Goal: Transaction & Acquisition: Register for event/course

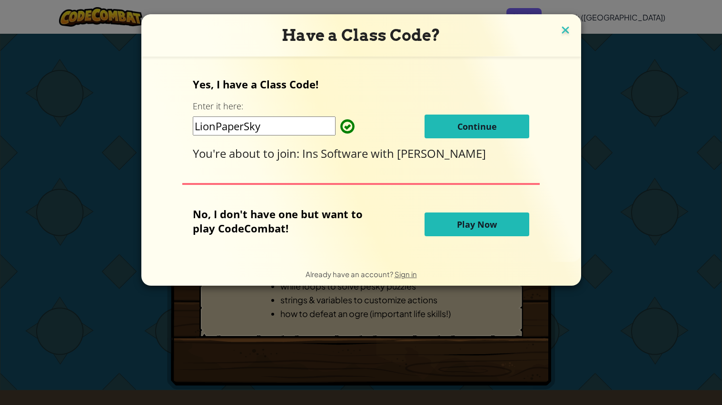
click at [568, 30] on img at bounding box center [565, 31] width 12 height 14
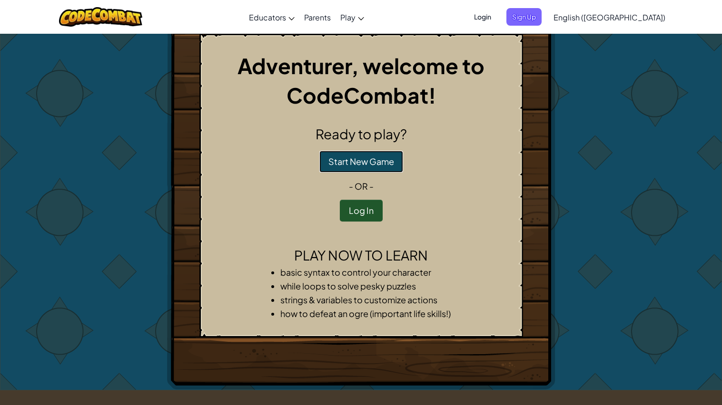
click at [366, 166] on button "Start New Game" at bounding box center [361, 162] width 84 height 22
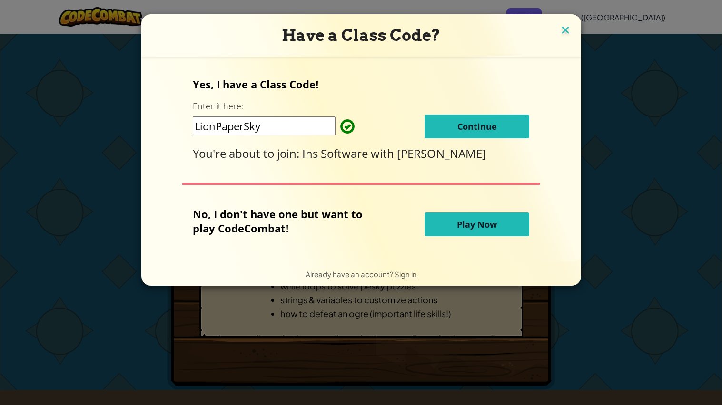
click at [563, 24] on img at bounding box center [565, 31] width 12 height 14
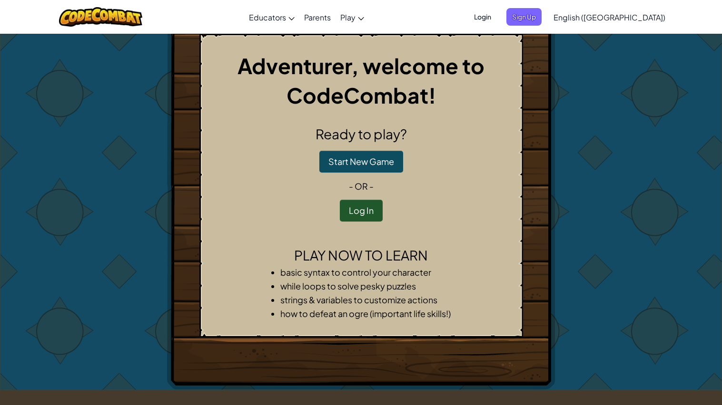
click at [497, 12] on span "Login" at bounding box center [482, 17] width 29 height 18
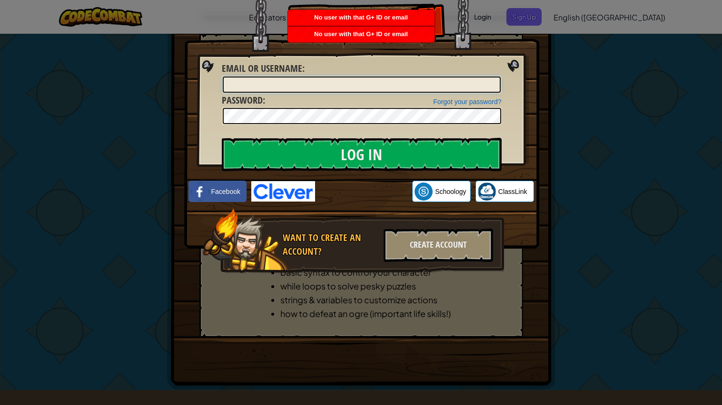
click at [293, 78] on input "Email or Username :" at bounding box center [362, 85] width 278 height 16
click at [560, 76] on div "Log In Unknown Error Email or Username : Forgot your password? Password : Log I…" at bounding box center [361, 202] width 722 height 405
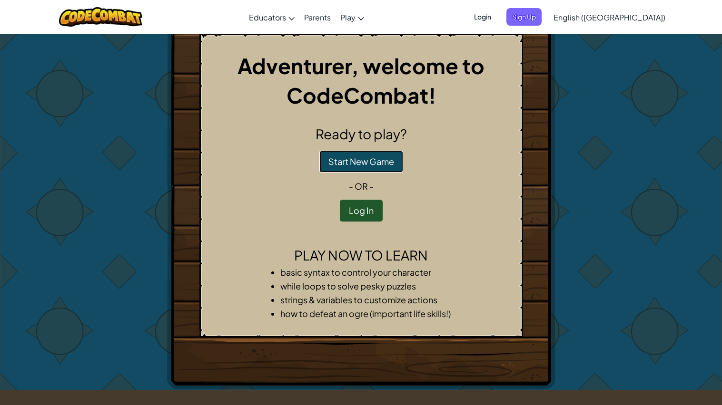
click at [339, 160] on button "Start New Game" at bounding box center [361, 162] width 84 height 22
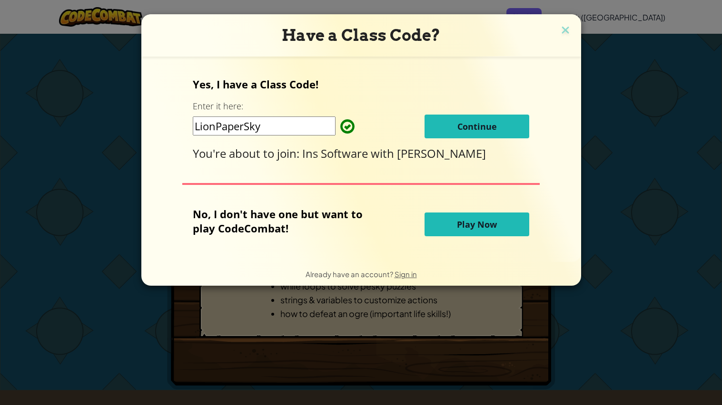
click at [287, 128] on input "LionPaperSky" at bounding box center [264, 126] width 143 height 19
click button "Continue" at bounding box center [476, 127] width 105 height 24
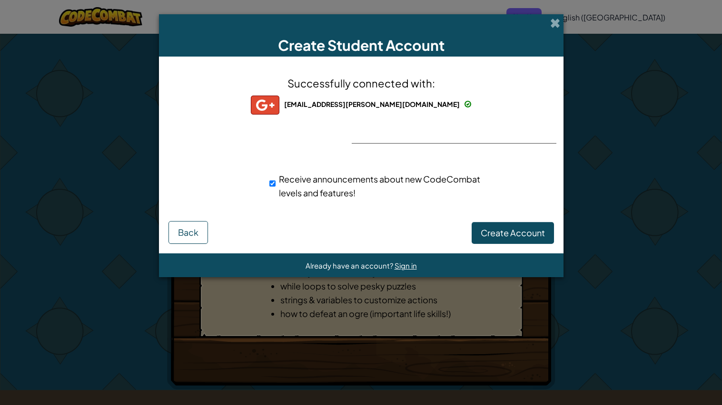
click at [396, 117] on div "Successfully connected with: [PERSON_NAME][EMAIL_ADDRESS][PERSON_NAME][DOMAIN_N…" at bounding box center [361, 143] width 381 height 155
click at [395, 124] on div "Successfully connected with: [PERSON_NAME][EMAIL_ADDRESS][PERSON_NAME][DOMAIN_N…" at bounding box center [361, 143] width 381 height 155
drag, startPoint x: 395, startPoint y: 125, endPoint x: 393, endPoint y: 139, distance: 14.9
click at [393, 139] on div "Successfully connected with: [PERSON_NAME][EMAIL_ADDRESS][PERSON_NAME][DOMAIN_N…" at bounding box center [361, 143] width 381 height 155
drag, startPoint x: 393, startPoint y: 139, endPoint x: 559, endPoint y: 237, distance: 192.4
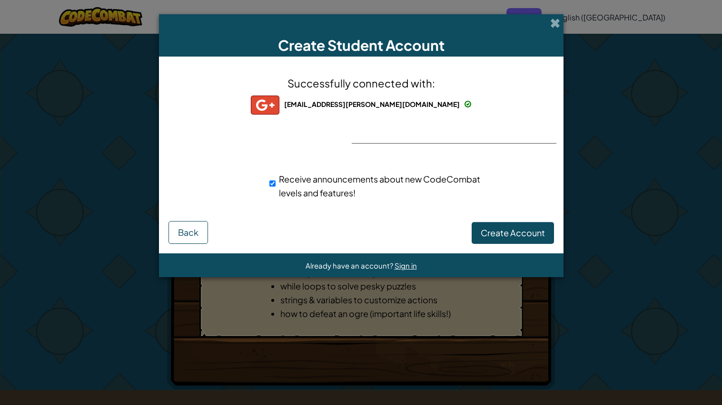
click at [417, 161] on div "Successfully connected with: [PERSON_NAME][EMAIL_ADDRESS][PERSON_NAME][DOMAIN_N…" at bounding box center [361, 143] width 381 height 155
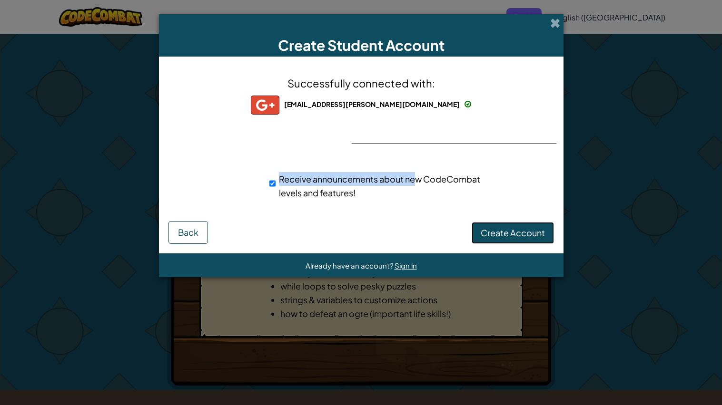
click at [529, 237] on span "Create Account" at bounding box center [513, 232] width 64 height 11
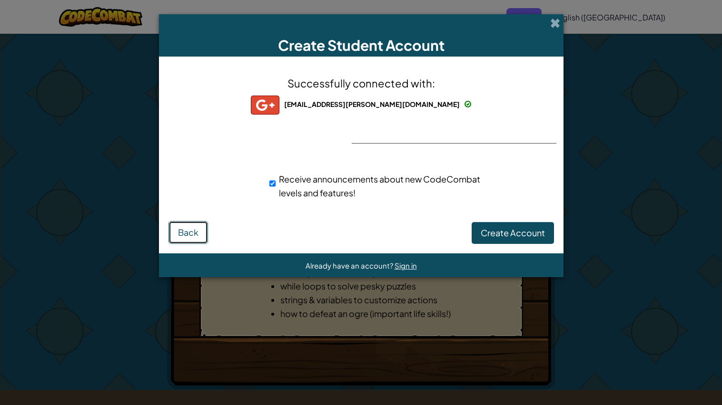
click at [190, 234] on span "Back" at bounding box center [188, 232] width 20 height 11
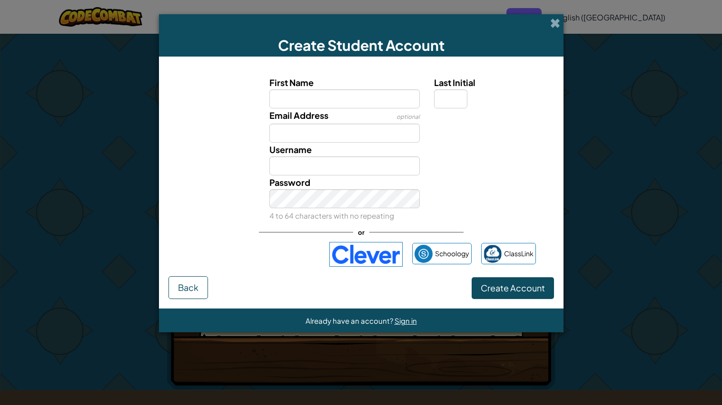
drag, startPoint x: 622, startPoint y: 228, endPoint x: 622, endPoint y: 209, distance: 18.6
click at [623, 215] on div "Create Student Account First Name Last Initial Email Address optional Username …" at bounding box center [361, 202] width 722 height 405
click at [550, 28] on span at bounding box center [555, 23] width 10 height 10
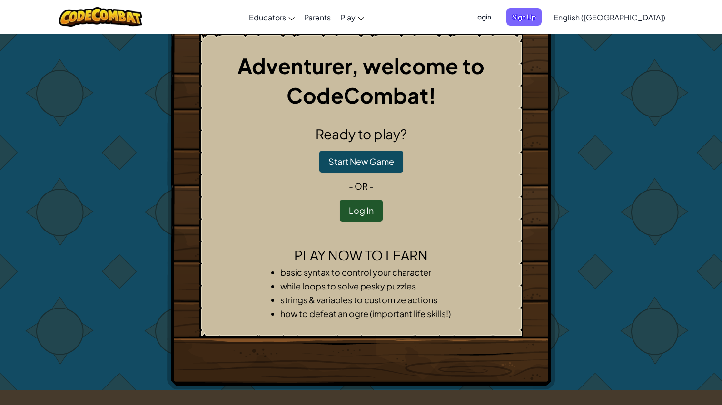
click at [640, 15] on span "English ([GEOGRAPHIC_DATA])" at bounding box center [609, 17] width 112 height 10
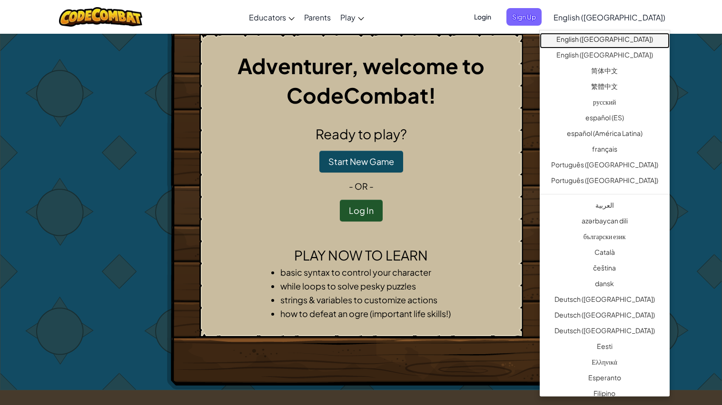
click at [628, 38] on link "English ([GEOGRAPHIC_DATA])" at bounding box center [605, 41] width 130 height 16
